Goal: Transaction & Acquisition: Obtain resource

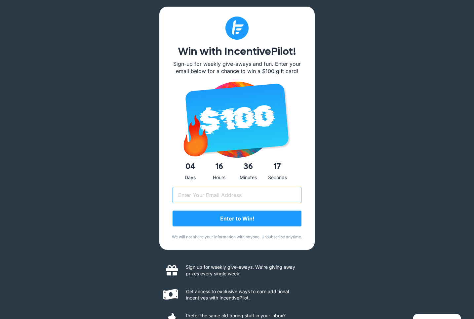
click at [234, 198] on input "Email (Required)" at bounding box center [237, 195] width 129 height 17
click at [336, 192] on div "Win with IncentivePilot! Sign-up for weekly give-aways and fun. Enter your emai…" at bounding box center [237, 170] width 474 height 340
